Goal: Task Accomplishment & Management: Manage account settings

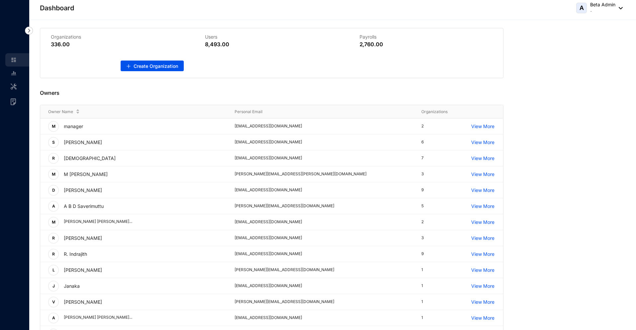
click at [336, 1] on header "Dashboard A Beta Admin -" at bounding box center [332, 10] width 607 height 20
click at [336, 11] on p "-" at bounding box center [602, 11] width 25 height 7
click at [336, 40] on link "Sign Out" at bounding box center [589, 38] width 55 height 7
